Goal: Information Seeking & Learning: Understand process/instructions

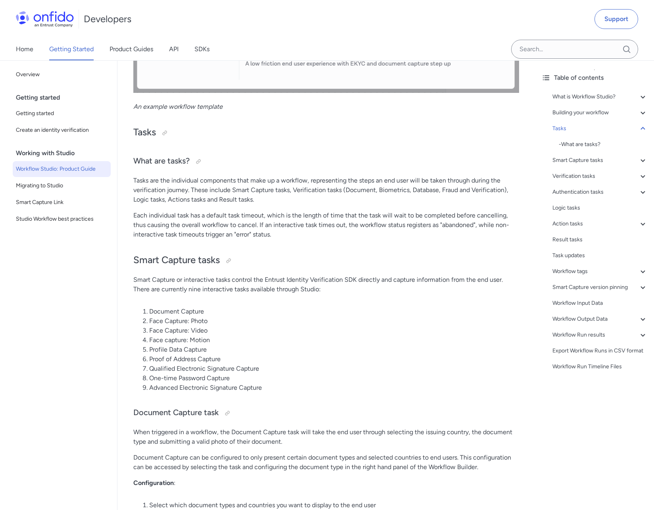
scroll to position [2462, 0]
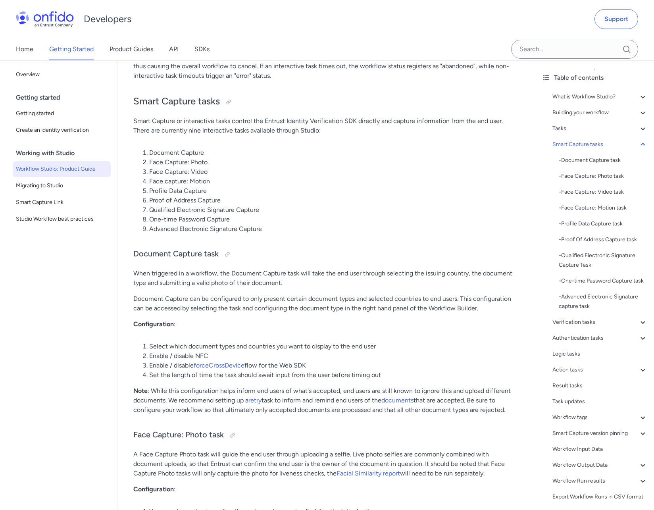
click at [407, 308] on p "Document Capture can be configured to only present certain document types and s…" at bounding box center [326, 303] width 386 height 19
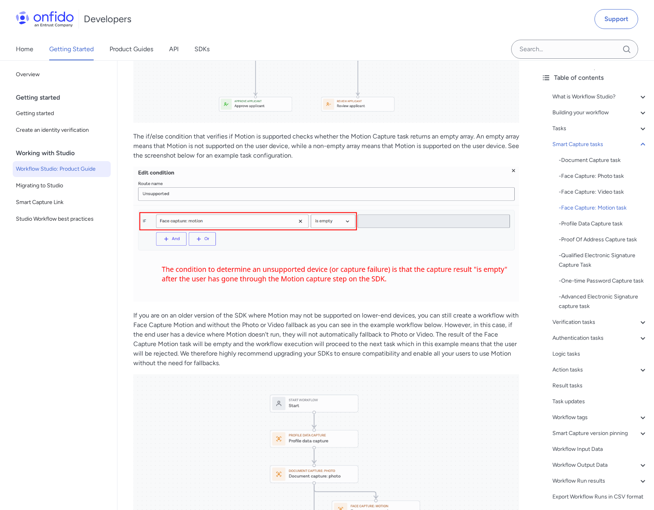
scroll to position [3931, 0]
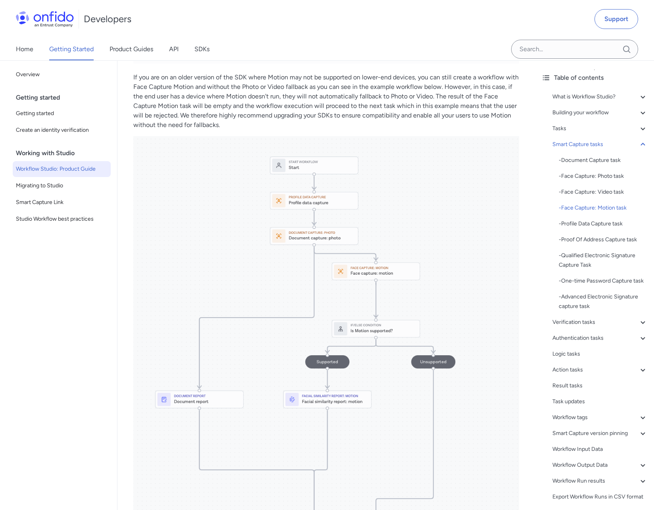
drag, startPoint x: 457, startPoint y: 93, endPoint x: 463, endPoint y: 129, distance: 35.8
click at [457, 97] on p "If you are on an older version of the SDK where Motion may not be supported on …" at bounding box center [326, 101] width 386 height 57
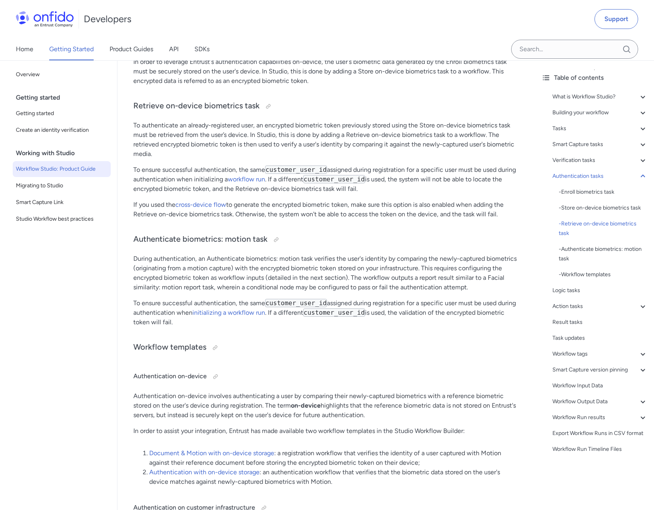
scroll to position [8656, 0]
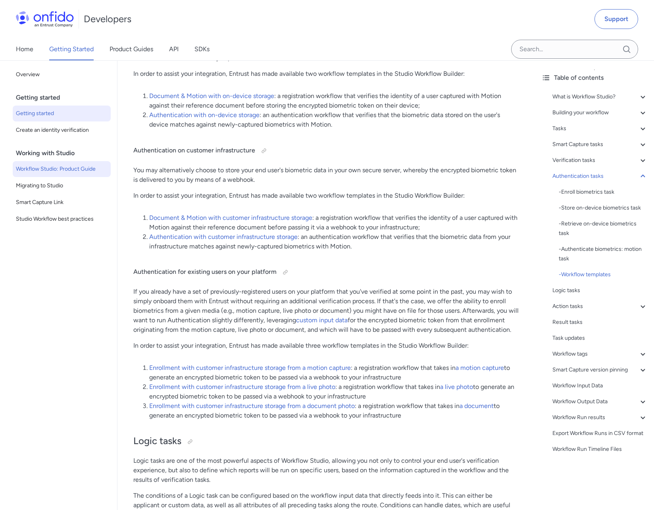
click at [41, 110] on span "Getting started" at bounding box center [62, 114] width 92 height 10
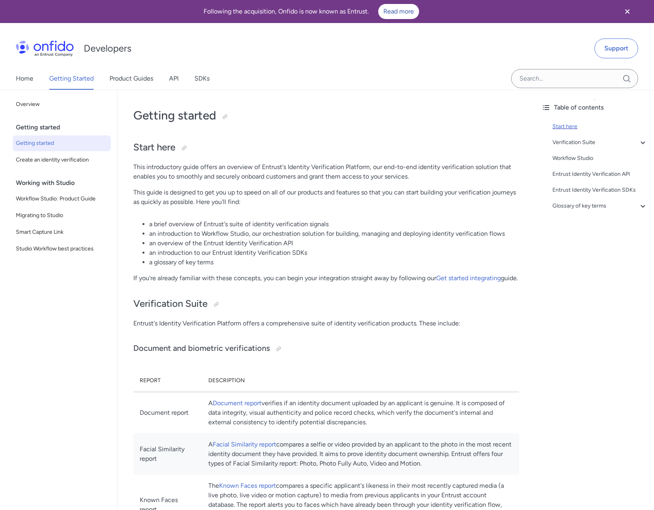
click at [573, 126] on div "Start here" at bounding box center [600, 127] width 95 height 10
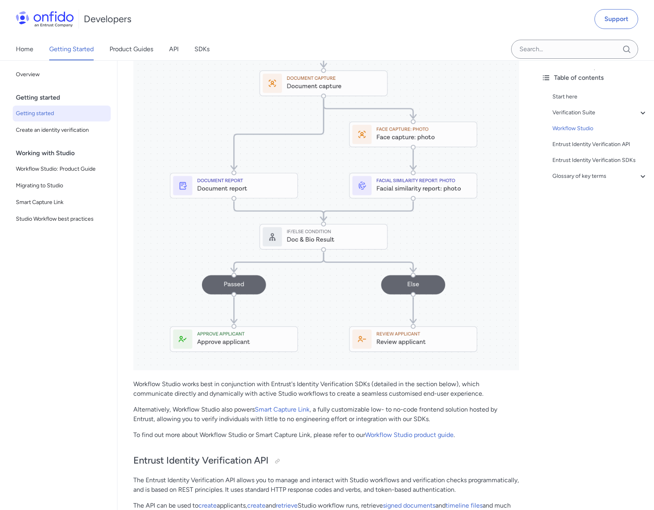
scroll to position [1361, 0]
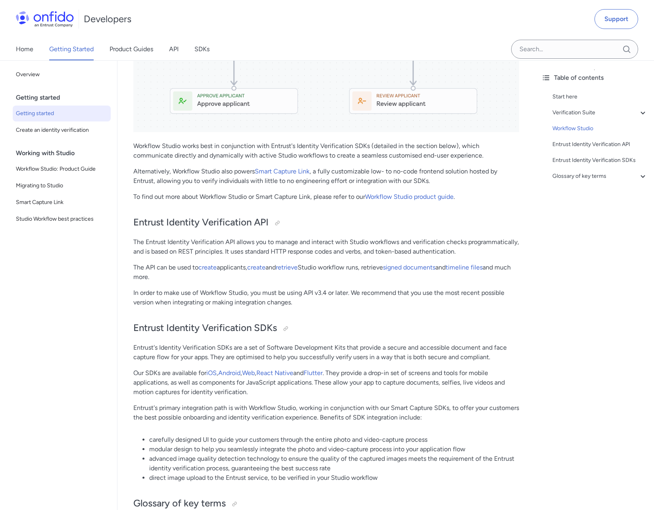
click at [39, 367] on div "Back to Home Overview Getting started Getting started Create an identity verifi…" at bounding box center [59, 285] width 118 height 450
